Goal: Task Accomplishment & Management: Use online tool/utility

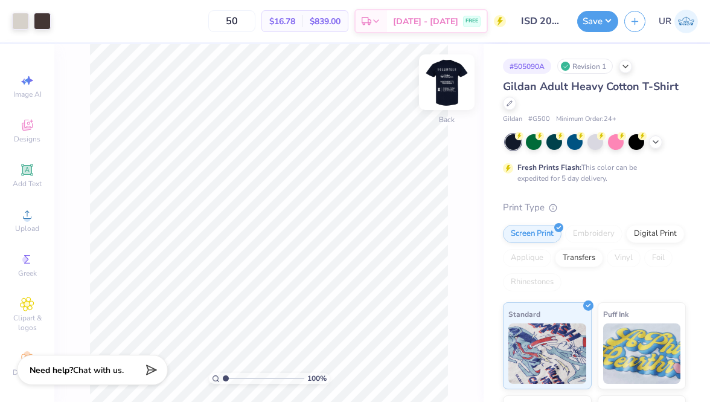
click at [452, 89] on img at bounding box center [447, 82] width 48 height 48
click at [45, 16] on div at bounding box center [42, 19] width 17 height 17
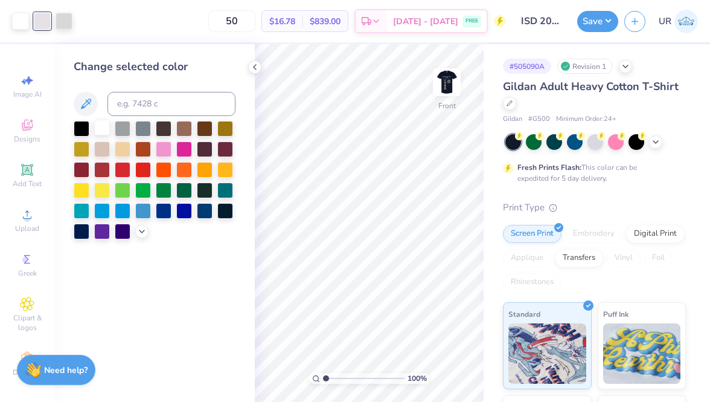
click at [101, 126] on div at bounding box center [102, 128] width 16 height 16
click at [41, 19] on div at bounding box center [42, 19] width 17 height 17
click at [103, 129] on div at bounding box center [102, 128] width 16 height 16
click at [258, 65] on icon at bounding box center [255, 67] width 10 height 10
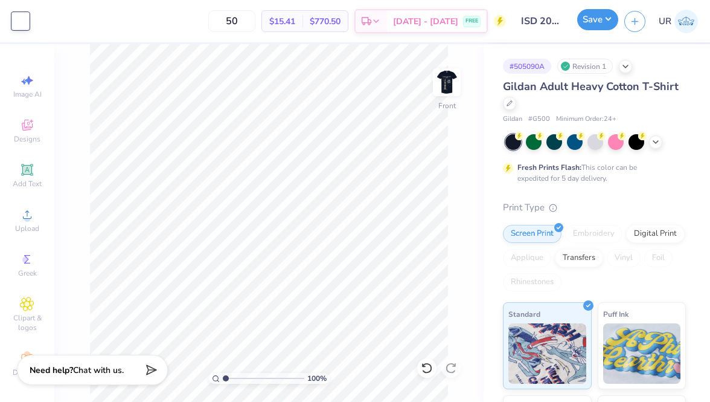
click at [603, 19] on button "Save" at bounding box center [597, 19] width 41 height 21
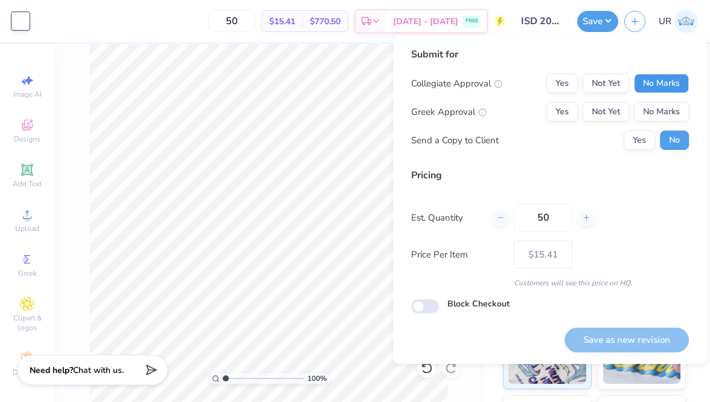
click at [671, 75] on button "No Marks" at bounding box center [661, 83] width 55 height 19
click at [670, 103] on button "No Marks" at bounding box center [661, 111] width 55 height 19
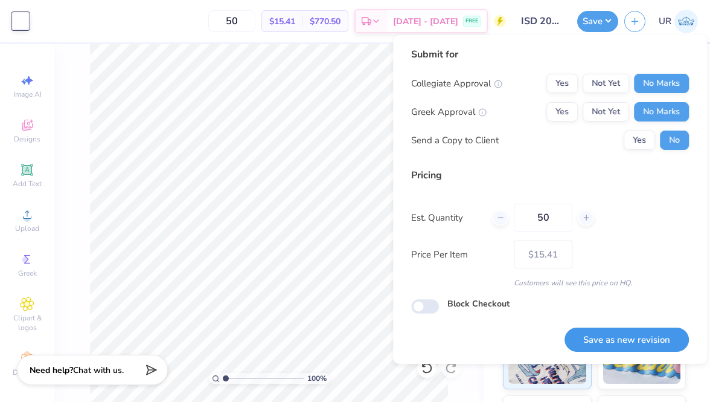
click at [601, 332] on button "Save as new revision" at bounding box center [627, 339] width 124 height 25
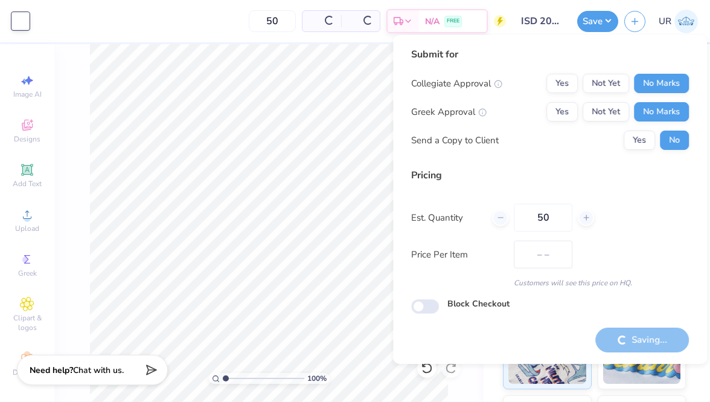
type input "$15.41"
click at [553, 80] on button "Yes" at bounding box center [562, 83] width 31 height 19
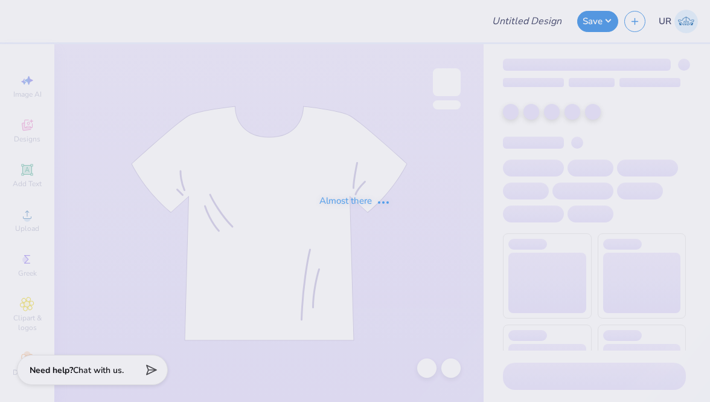
type input "ISD 2025 8.62"
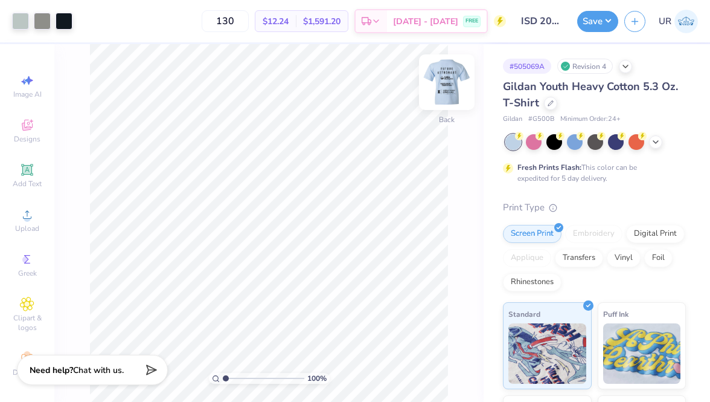
click at [450, 74] on img at bounding box center [447, 82] width 48 height 48
click at [21, 21] on div at bounding box center [20, 19] width 17 height 17
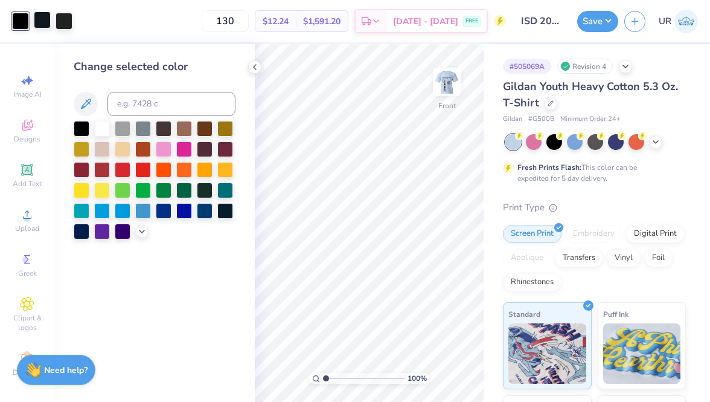
click at [43, 22] on div at bounding box center [42, 19] width 17 height 17
click at [84, 127] on div at bounding box center [82, 128] width 16 height 16
click at [44, 21] on div at bounding box center [42, 19] width 17 height 17
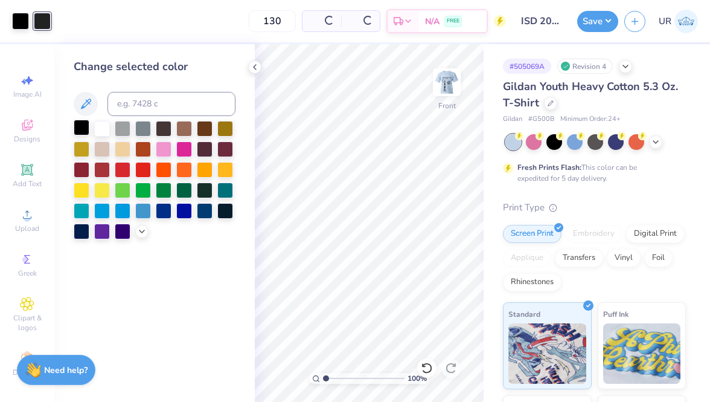
click at [78, 123] on div at bounding box center [82, 128] width 16 height 16
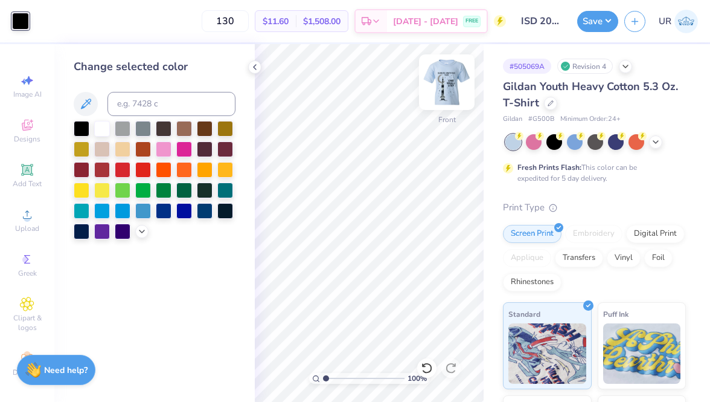
click at [448, 76] on img at bounding box center [447, 82] width 48 height 48
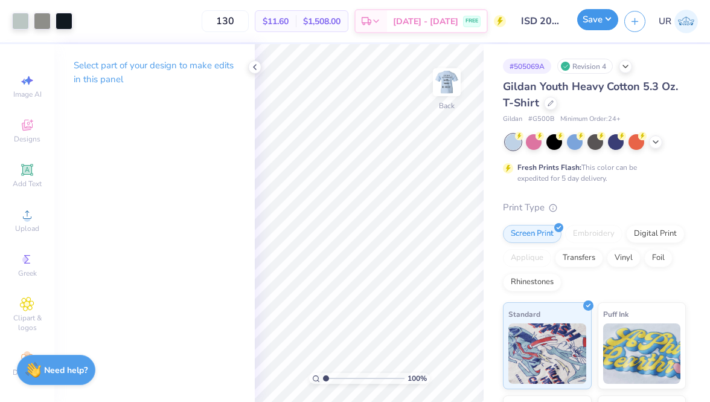
click at [594, 12] on button "Save" at bounding box center [597, 19] width 41 height 21
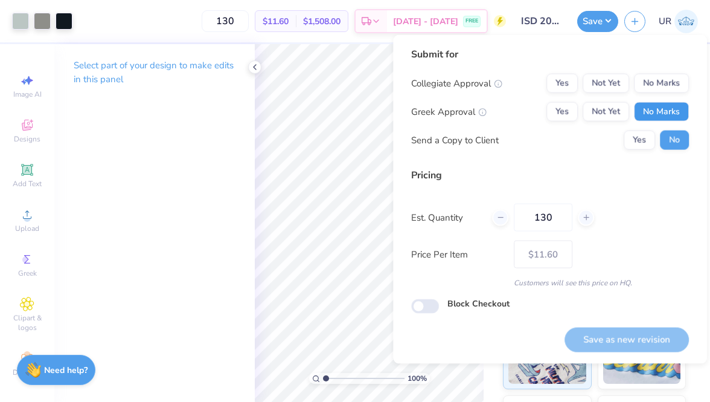
click at [663, 116] on button "No Marks" at bounding box center [661, 111] width 55 height 19
click at [660, 79] on button "No Marks" at bounding box center [661, 83] width 55 height 19
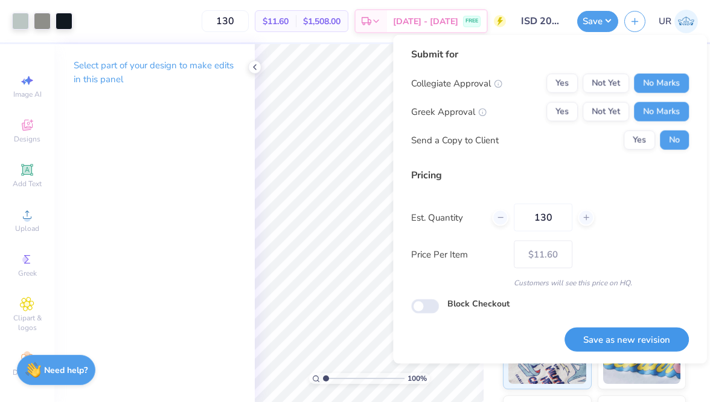
click at [625, 339] on button "Save as new revision" at bounding box center [627, 339] width 124 height 25
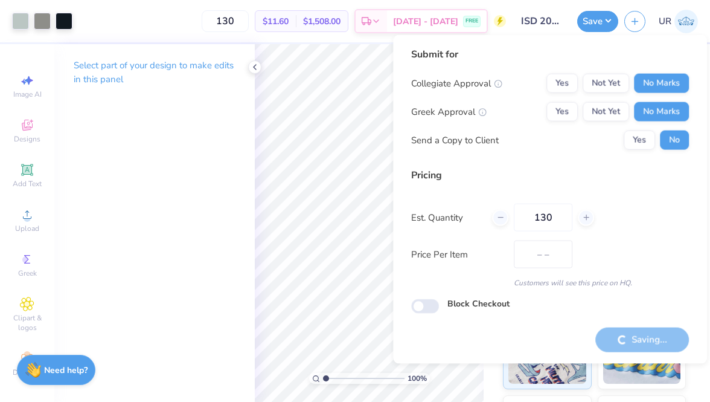
type input "$11.60"
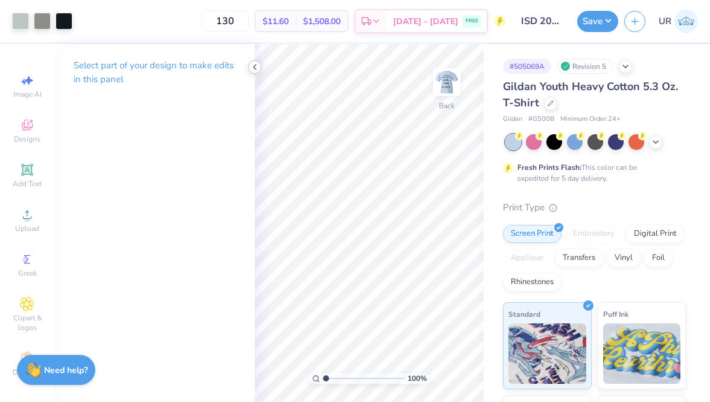
click at [254, 66] on icon at bounding box center [255, 67] width 10 height 10
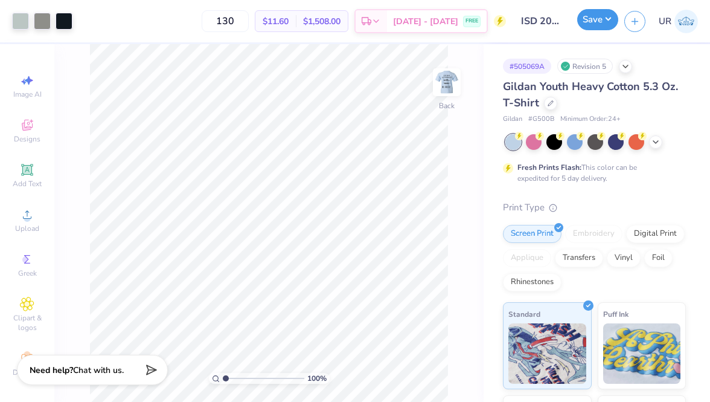
click at [597, 29] on button "Save" at bounding box center [597, 19] width 41 height 21
